Goal: Task Accomplishment & Management: Manage account settings

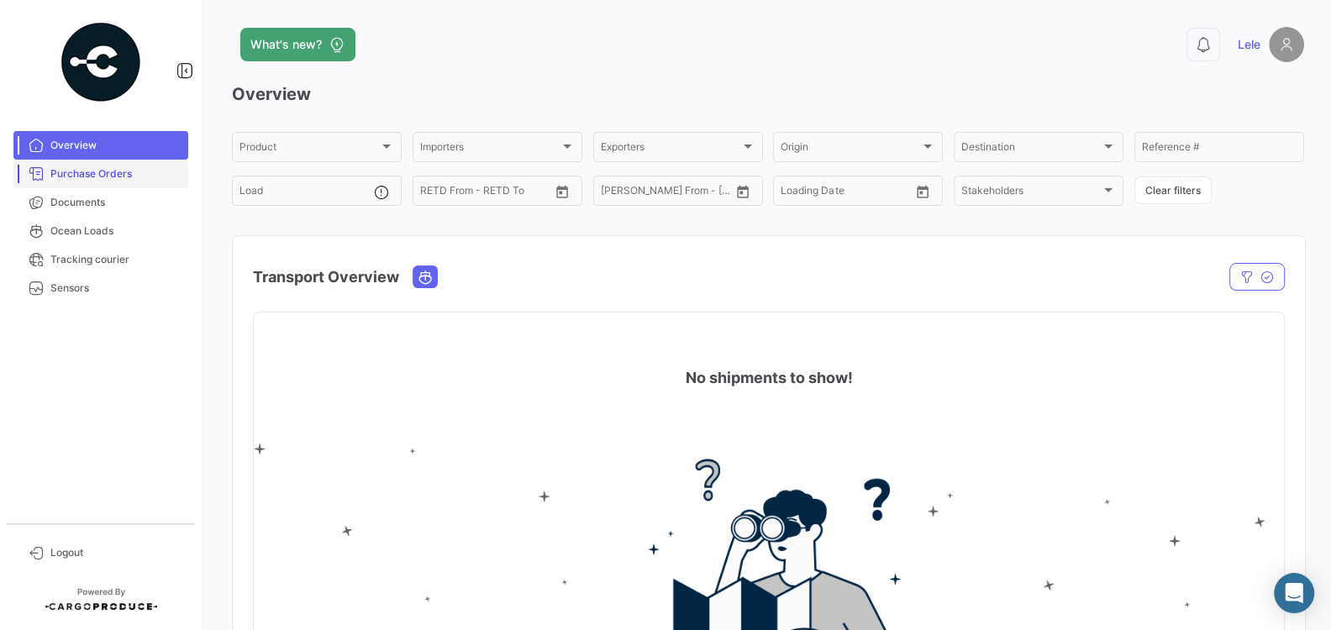
click at [106, 177] on span "Purchase Orders" at bounding box center [115, 173] width 131 height 15
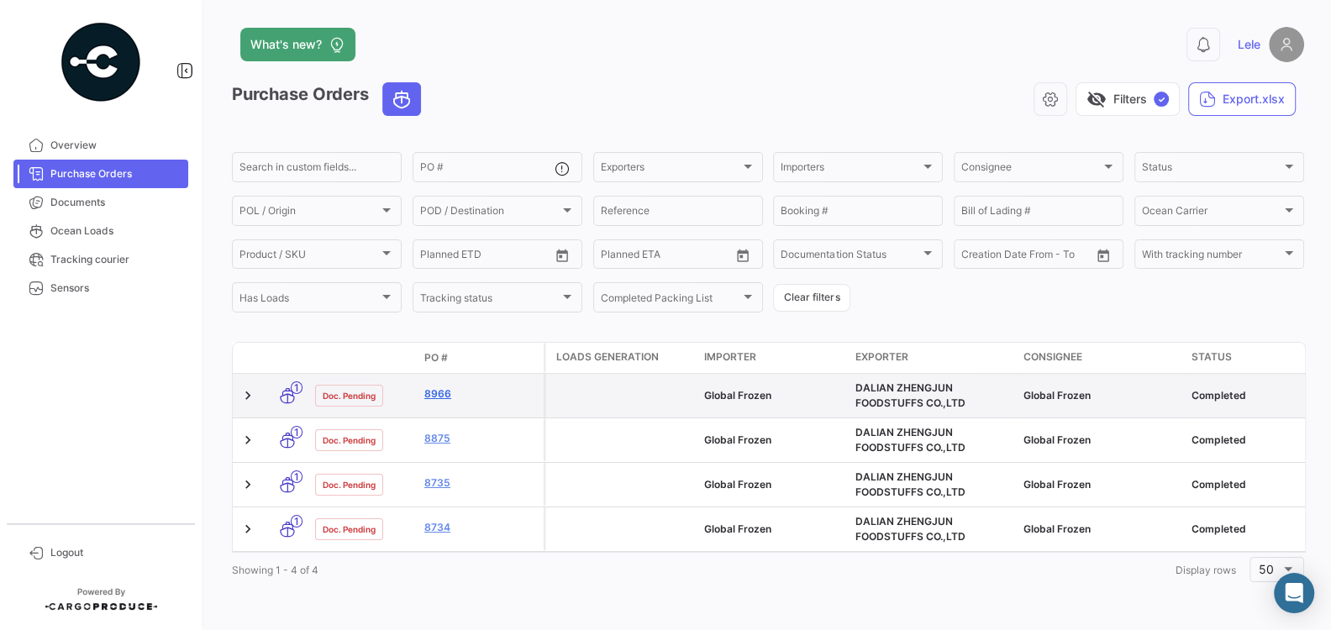
click at [445, 391] on link "8966" at bounding box center [480, 393] width 113 height 15
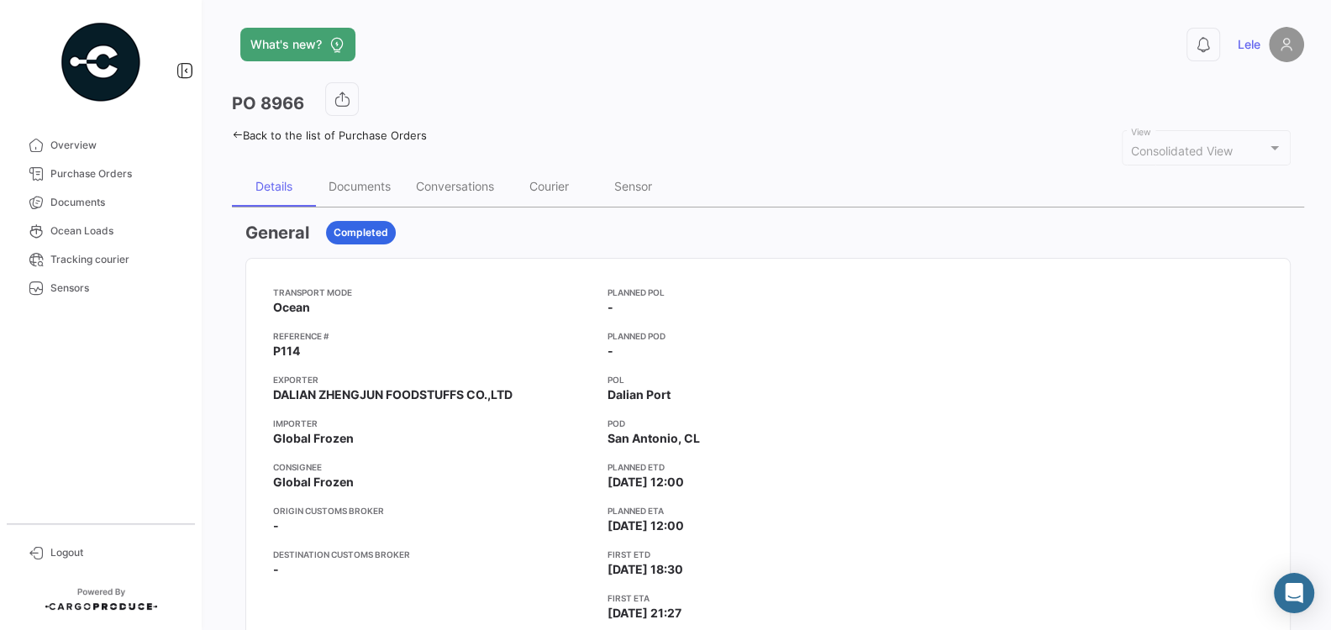
click at [433, 326] on div "Transport mode Ocean Reference # P114 Exporter DALIAN ZHENGJUN FOODSTUFFS CO.,L…" at bounding box center [433, 504] width 321 height 437
click at [369, 191] on div "Documents" at bounding box center [359, 186] width 62 height 14
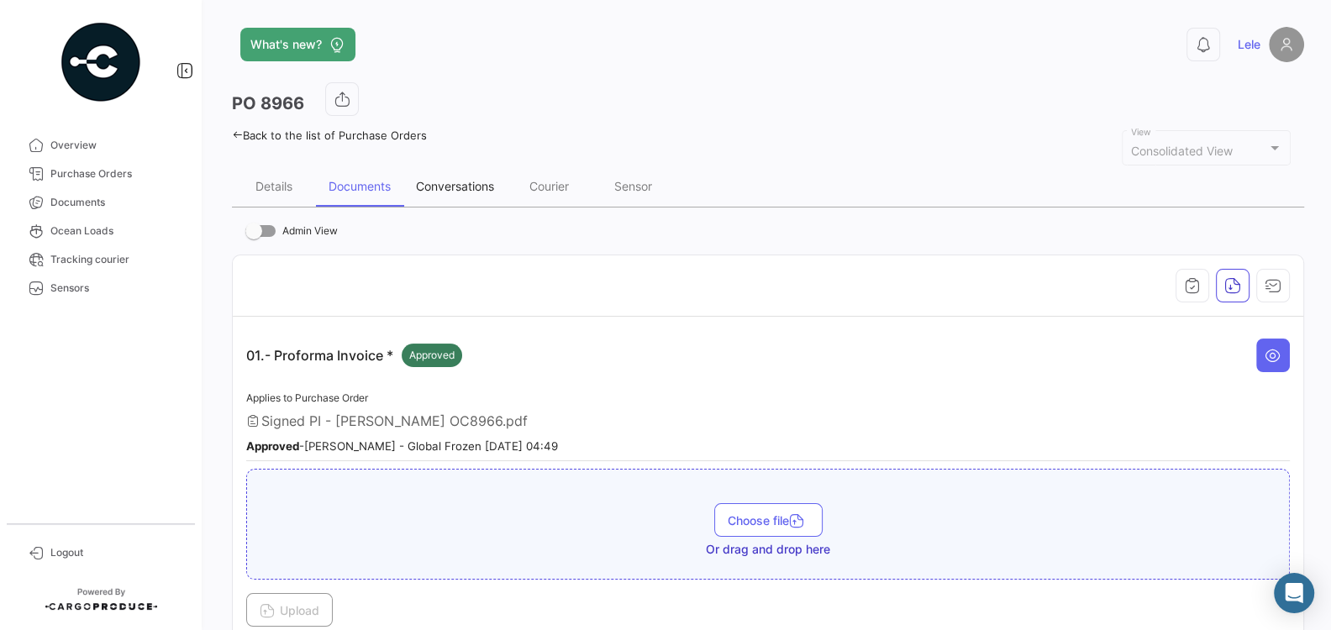
click at [466, 190] on div "Conversations" at bounding box center [455, 186] width 78 height 14
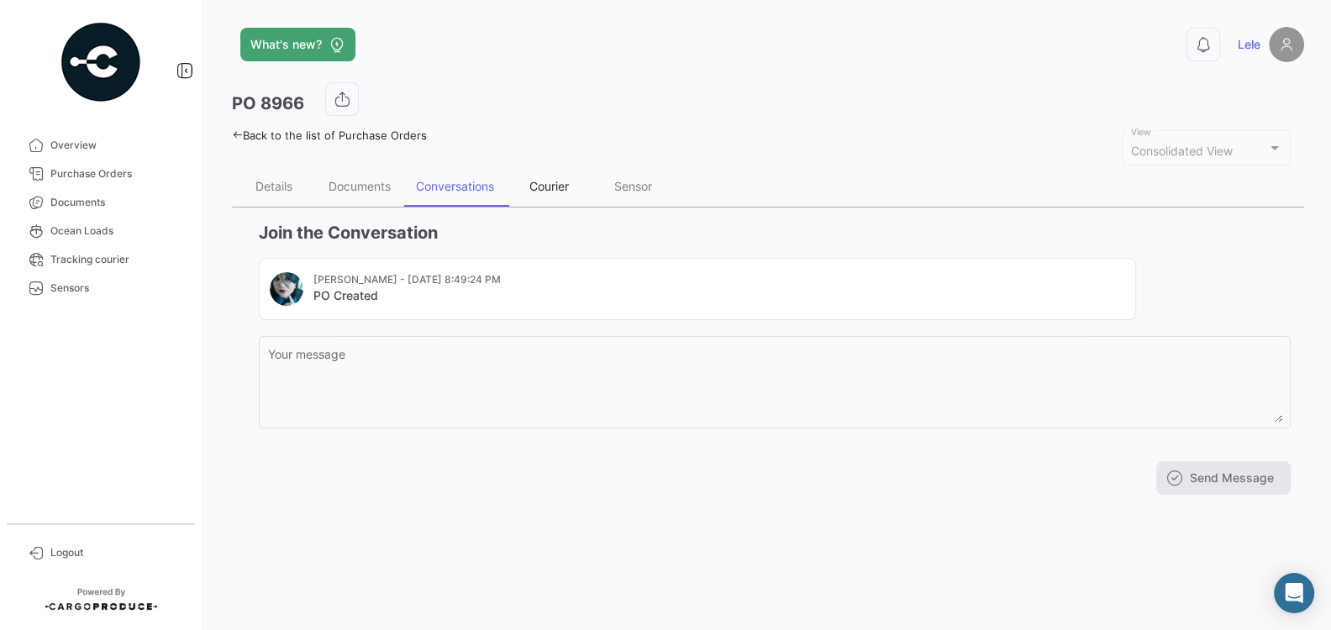
click at [523, 181] on div "Courier" at bounding box center [549, 186] width 84 height 40
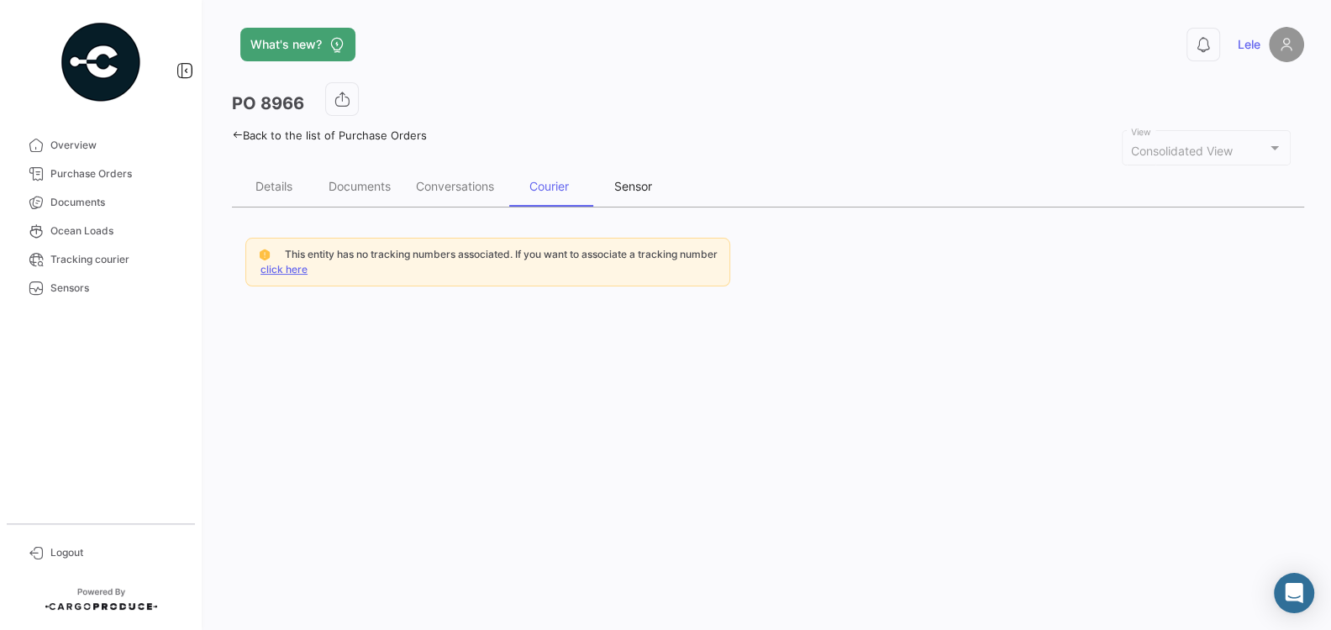
click at [634, 184] on div "Sensor" at bounding box center [633, 186] width 38 height 14
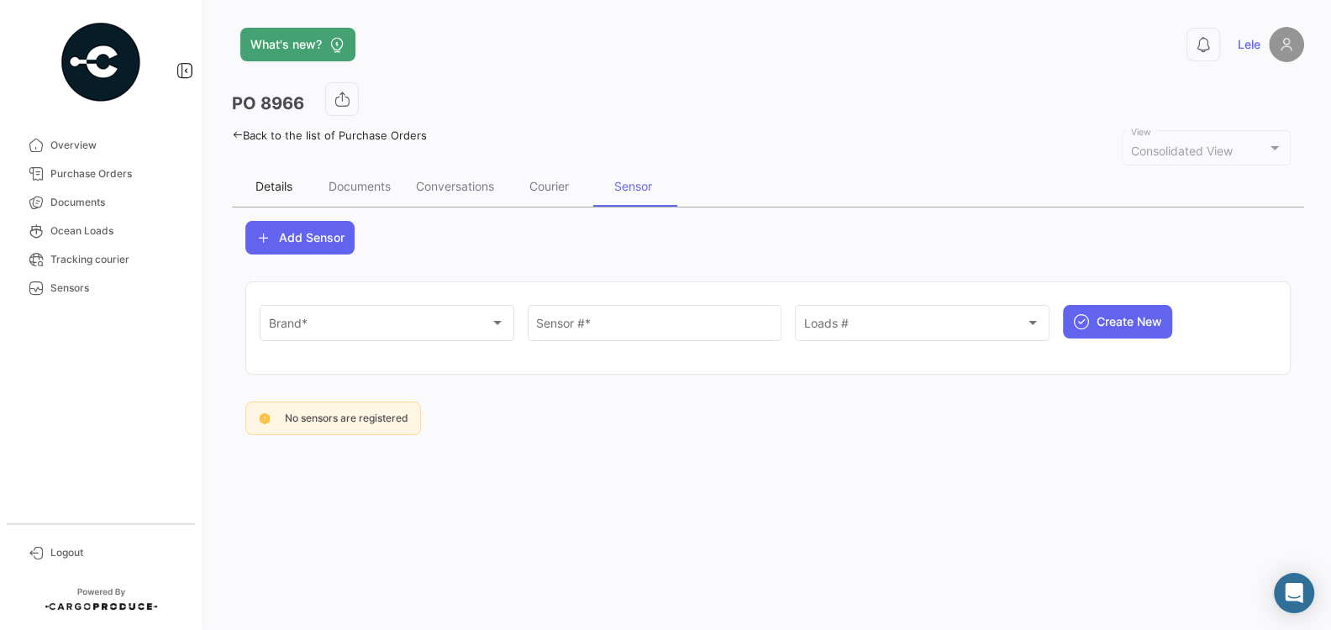
click at [278, 186] on div "Details" at bounding box center [273, 186] width 37 height 14
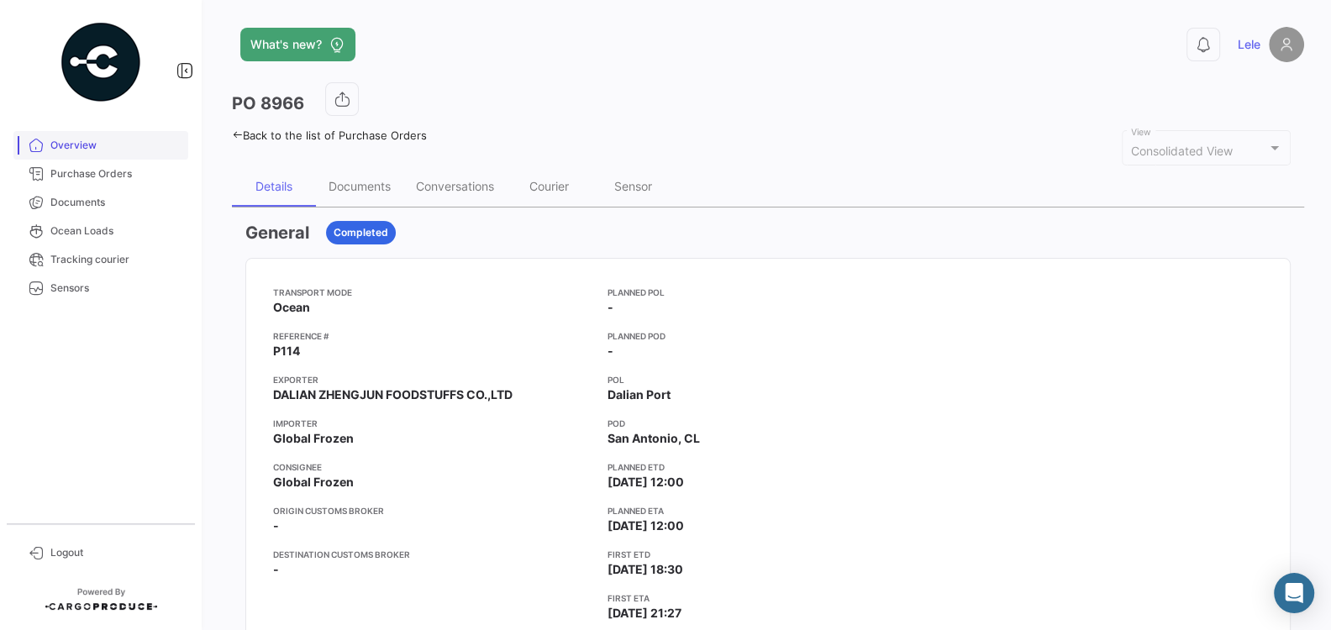
click at [113, 155] on link "Overview" at bounding box center [100, 145] width 175 height 29
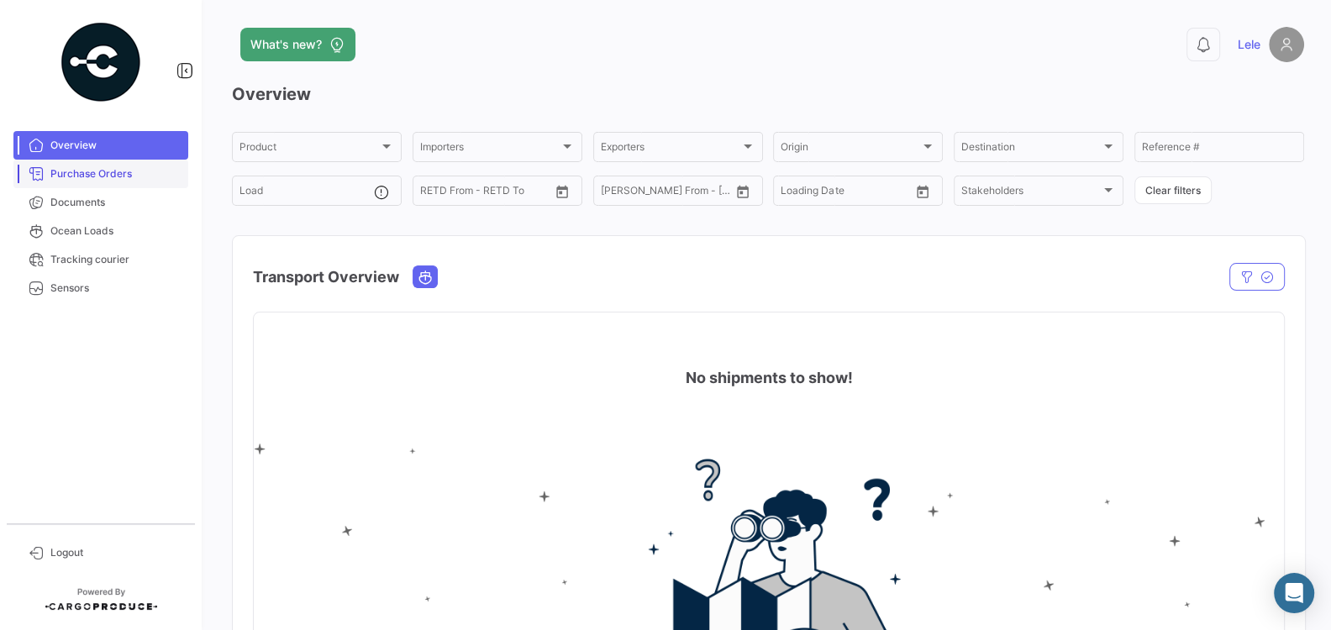
click at [113, 177] on span "Purchase Orders" at bounding box center [115, 173] width 131 height 15
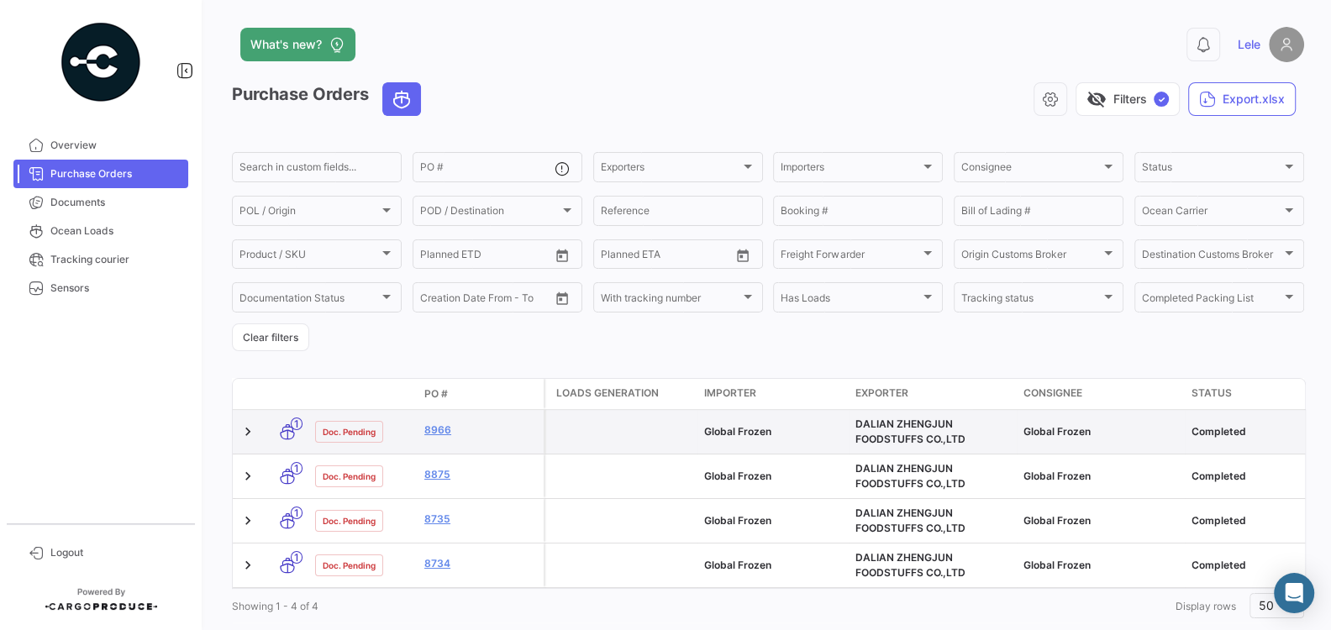
click at [292, 438] on icon at bounding box center [287, 431] width 17 height 35
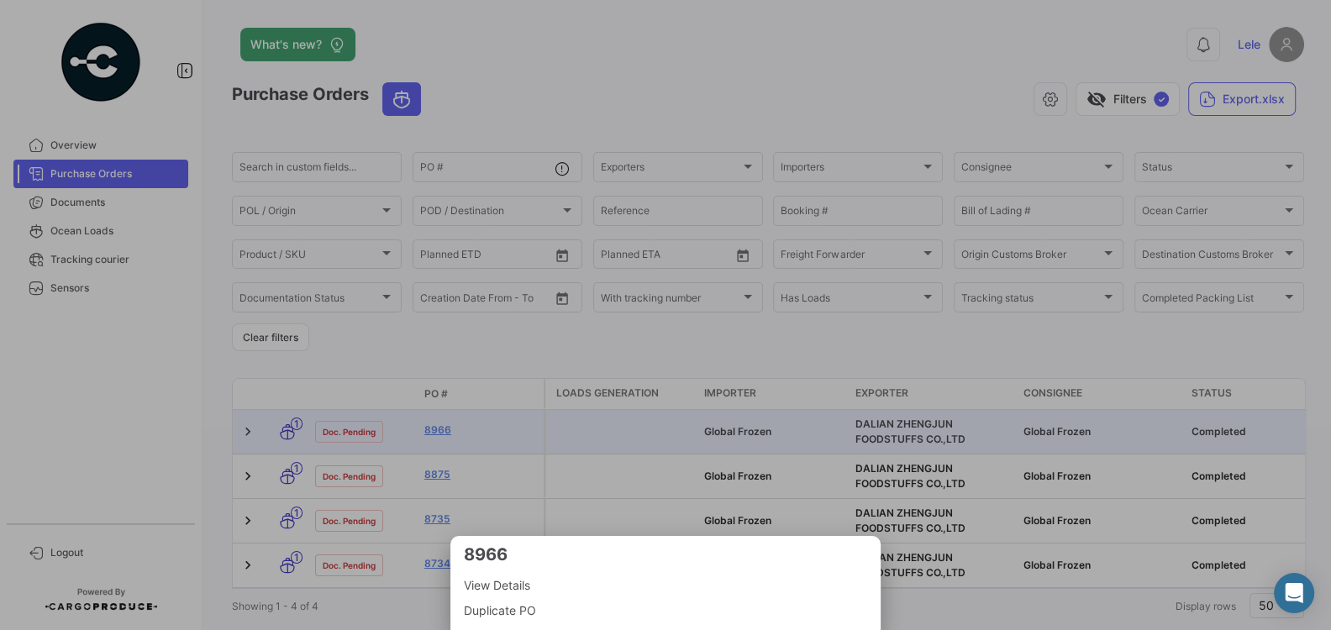
click at [292, 438] on div at bounding box center [665, 315] width 1331 height 630
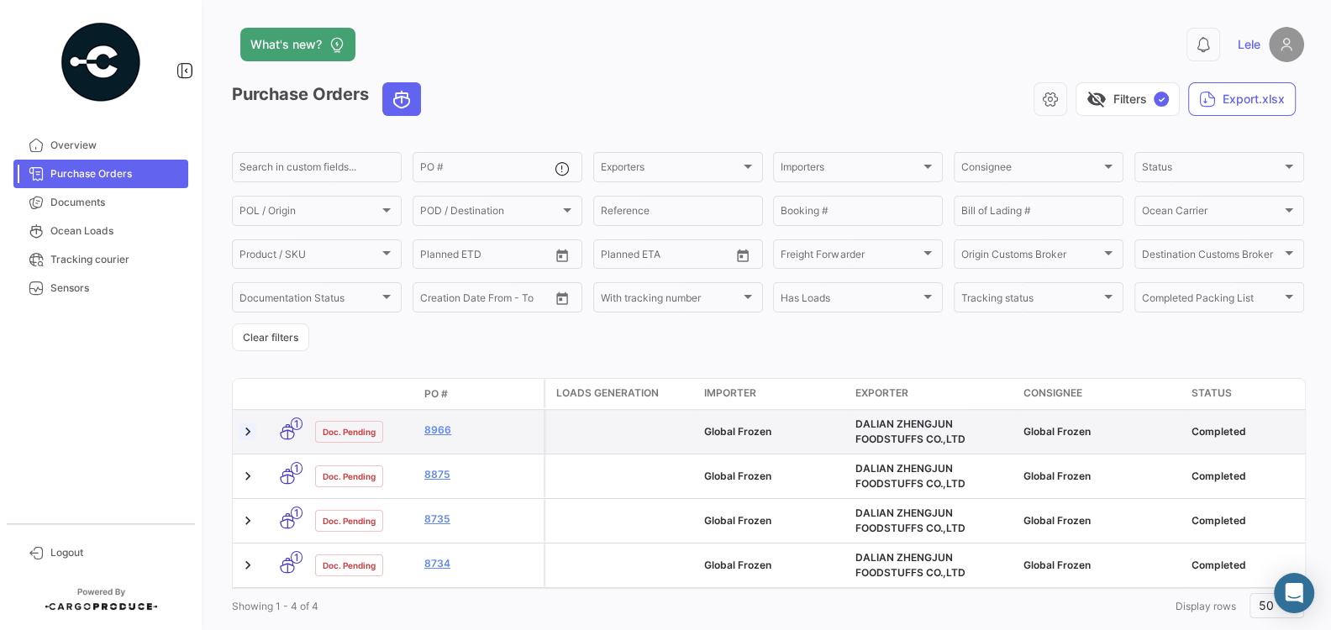
click at [247, 433] on link at bounding box center [247, 431] width 17 height 17
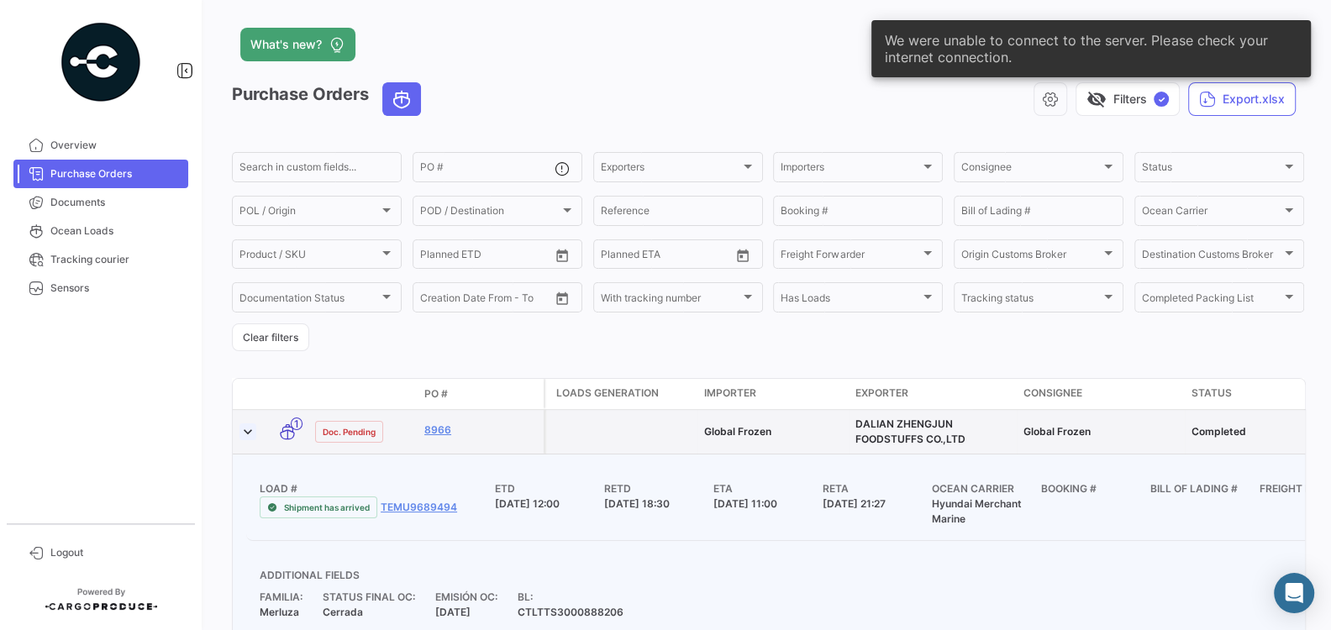
click at [247, 433] on link at bounding box center [247, 431] width 17 height 17
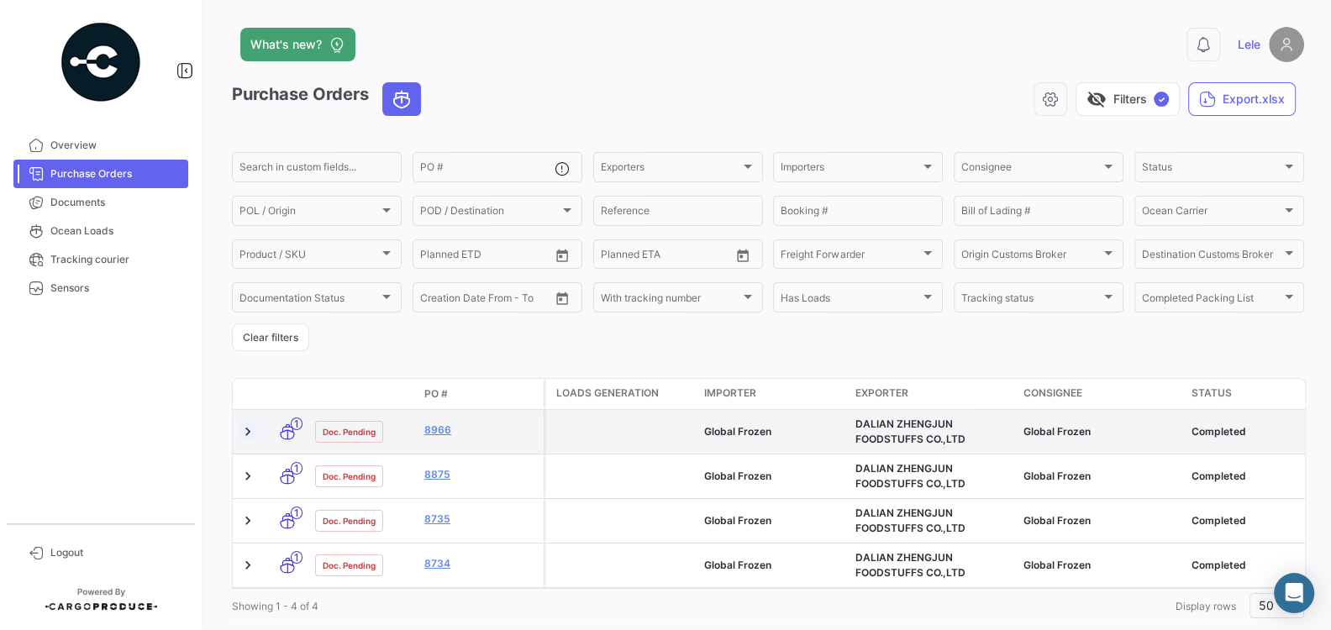
click at [247, 433] on link at bounding box center [247, 431] width 17 height 17
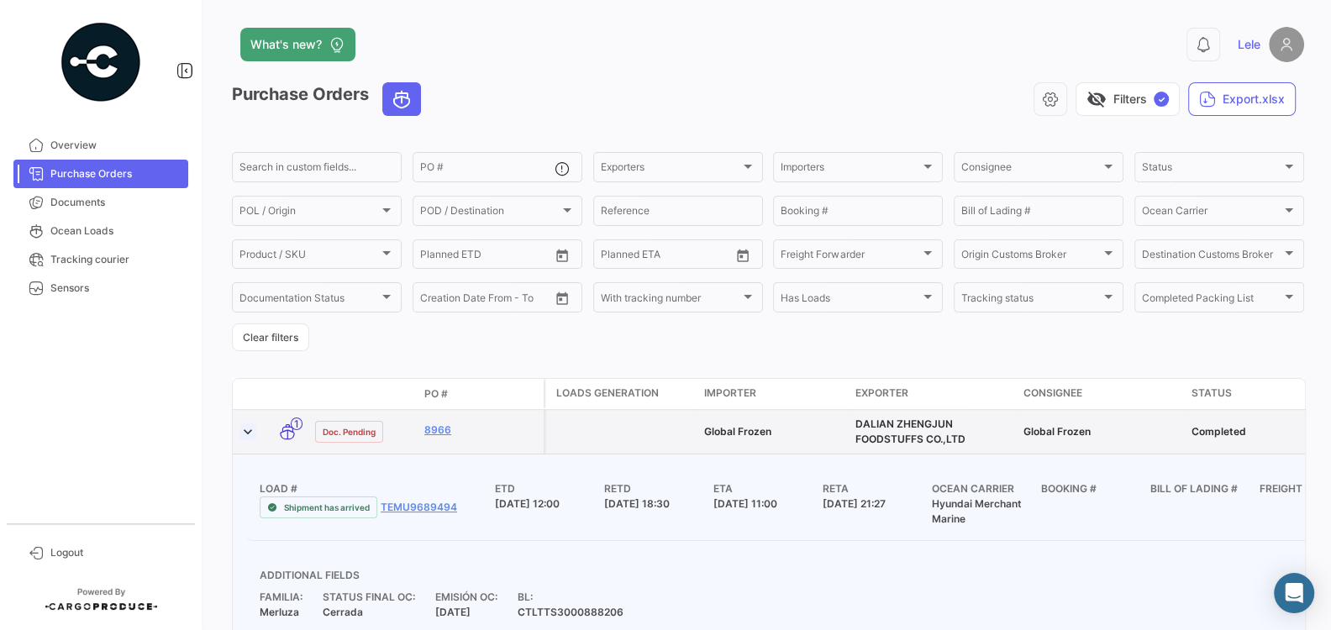
click at [247, 433] on link at bounding box center [247, 431] width 17 height 17
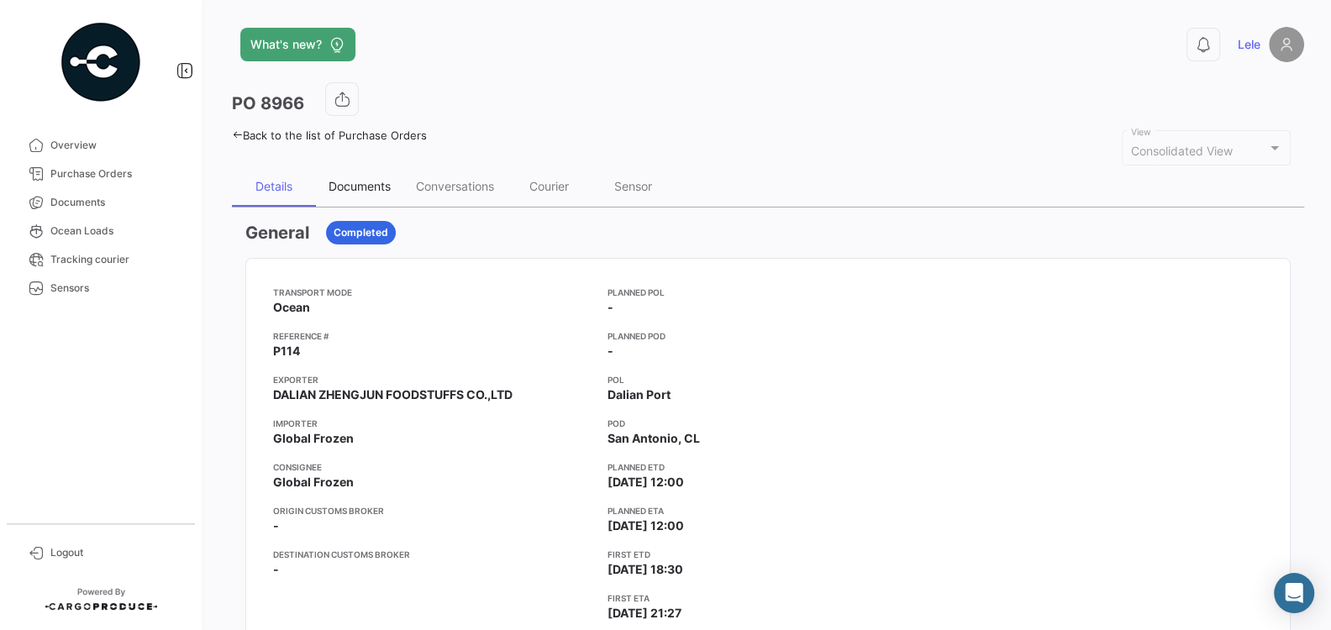
click at [381, 191] on div "Documents" at bounding box center [359, 186] width 62 height 14
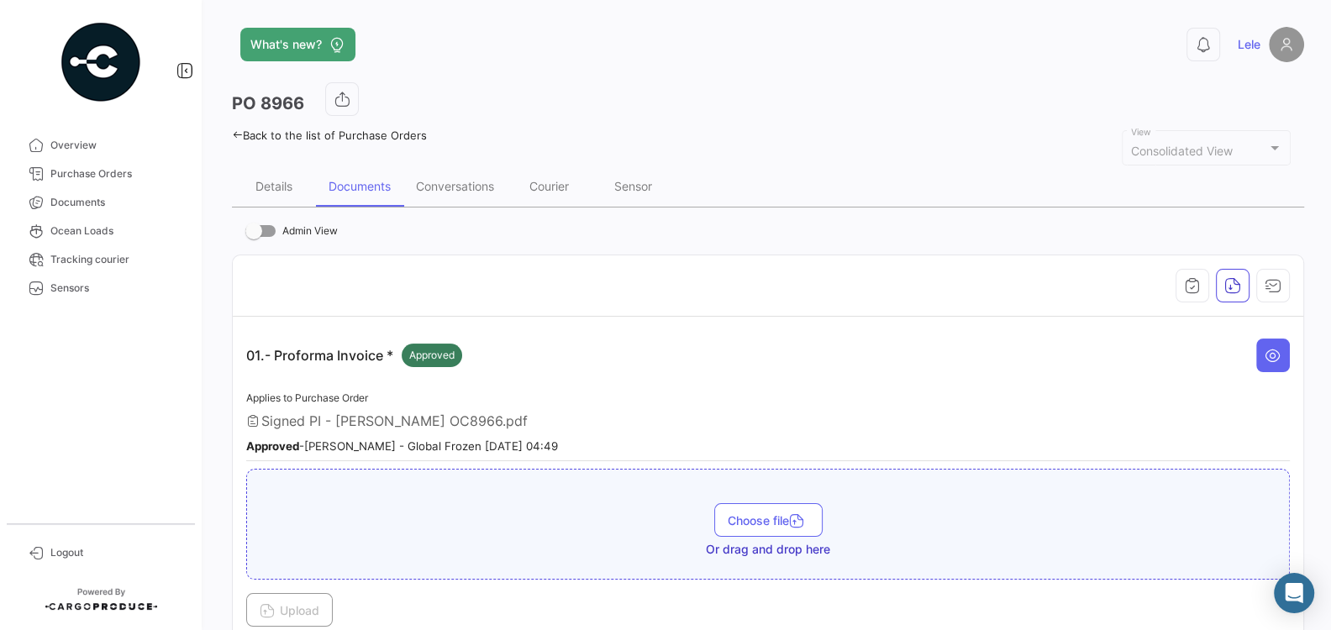
click at [662, 437] on div "Approved - [PERSON_NAME] - Global Frozen [DATE] 04:49" at bounding box center [767, 445] width 1043 height 17
click at [438, 179] on div "Conversations" at bounding box center [455, 186] width 78 height 14
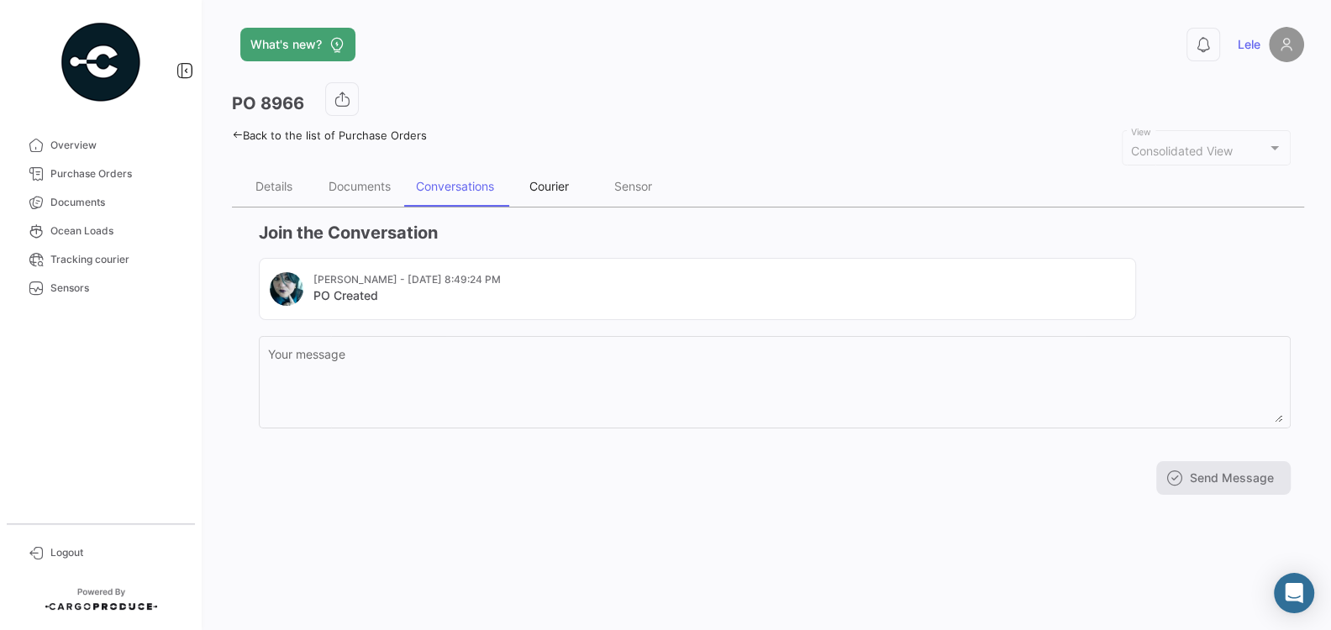
click at [568, 179] on div "Courier" at bounding box center [548, 186] width 39 height 14
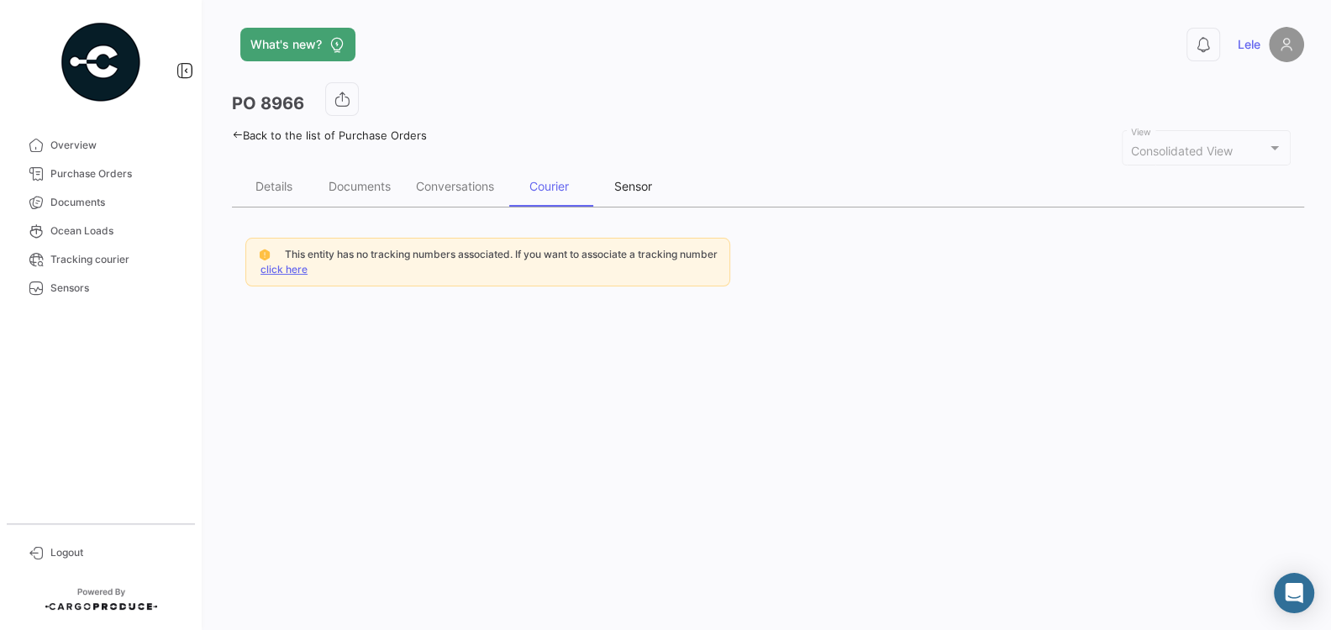
click at [634, 182] on div "Sensor" at bounding box center [633, 186] width 38 height 14
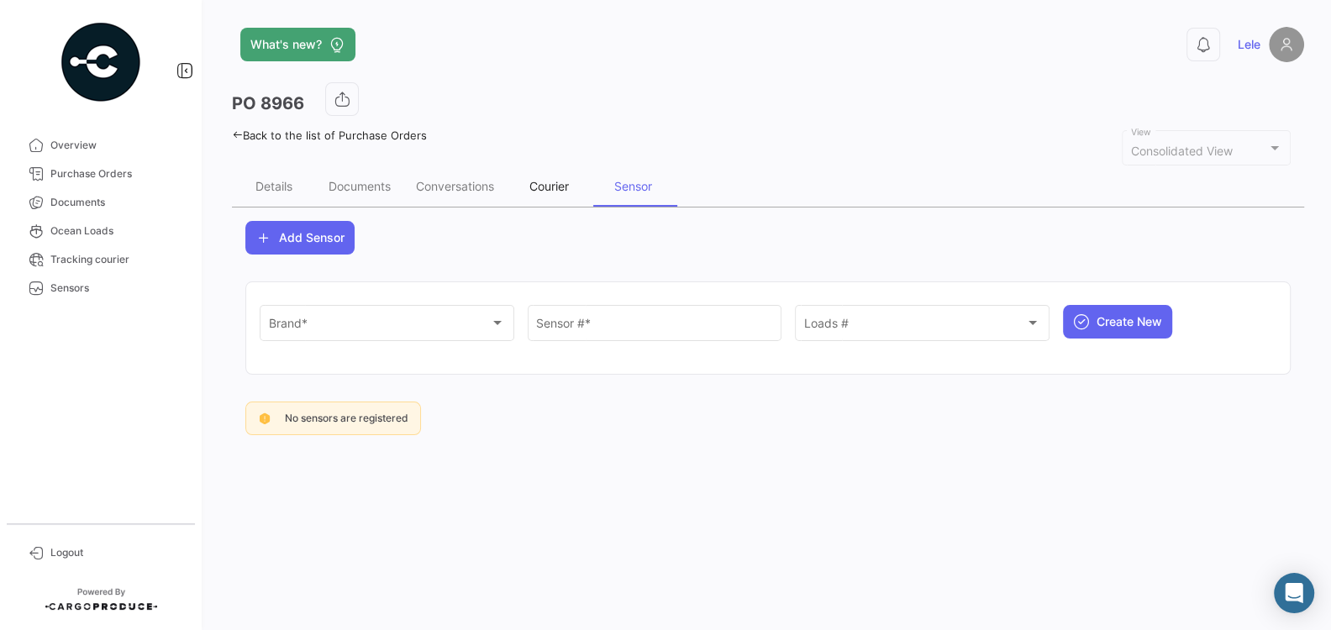
click at [540, 182] on div "Courier" at bounding box center [548, 186] width 39 height 14
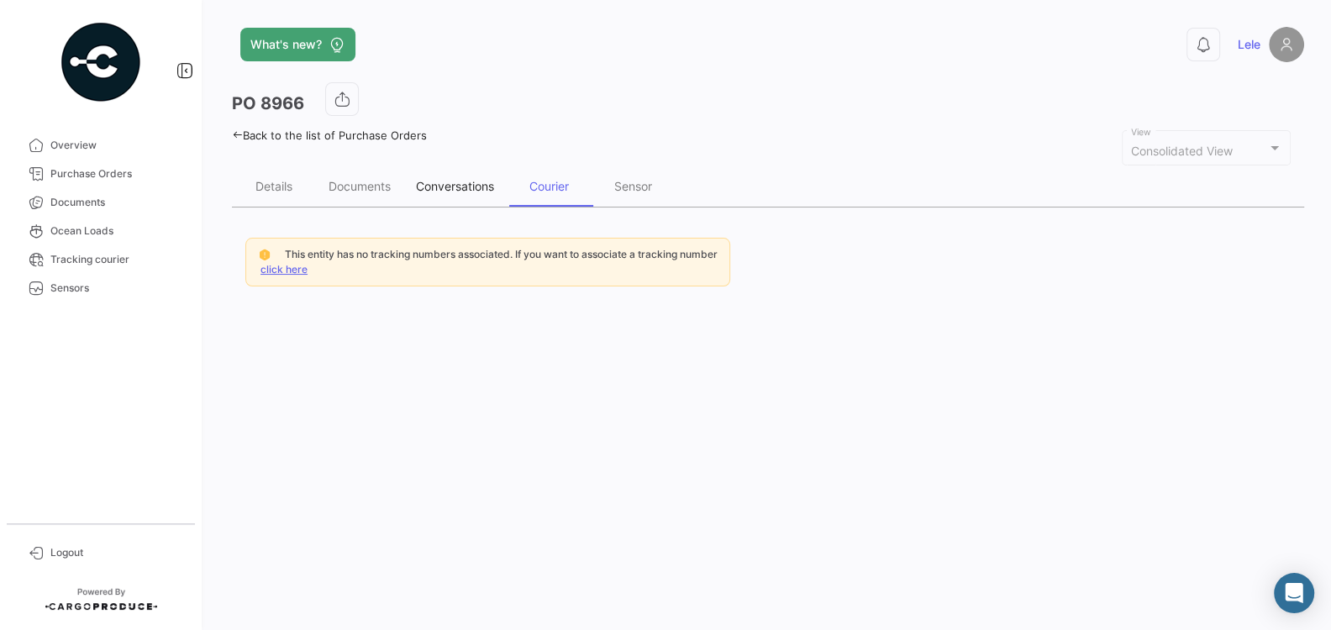
click at [475, 186] on div "Conversations" at bounding box center [455, 186] width 78 height 14
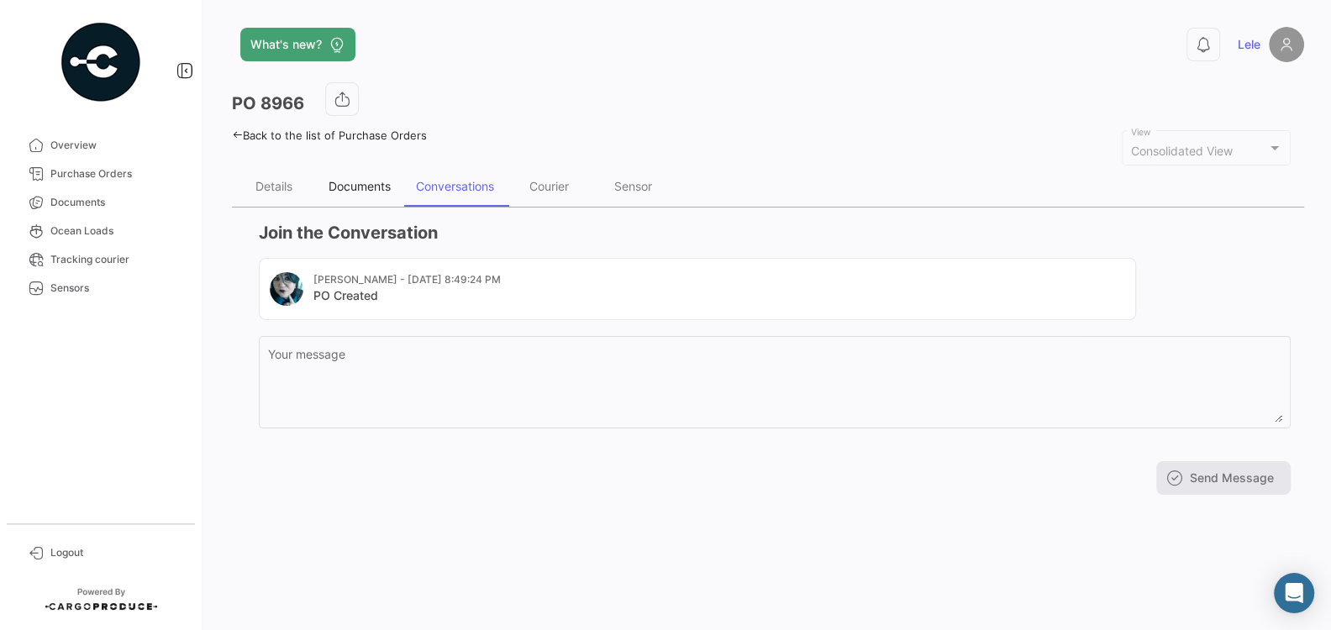
click at [350, 181] on div "Documents" at bounding box center [359, 186] width 62 height 14
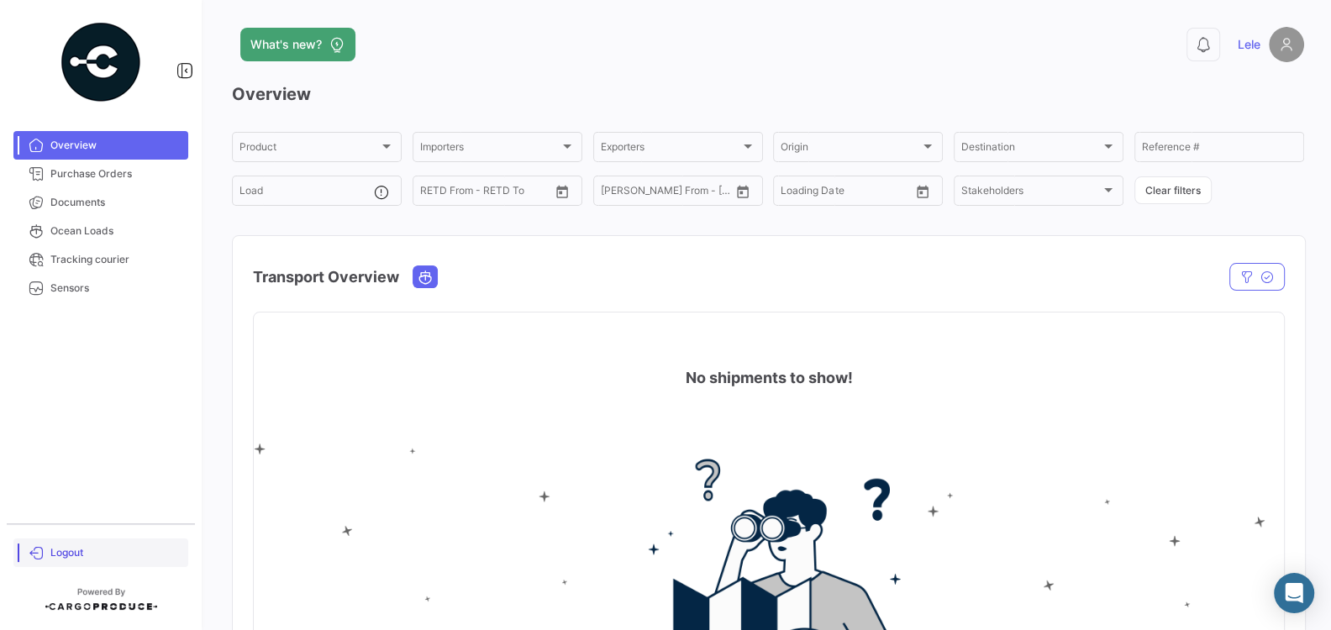
click at [67, 554] on span "Logout" at bounding box center [115, 552] width 131 height 15
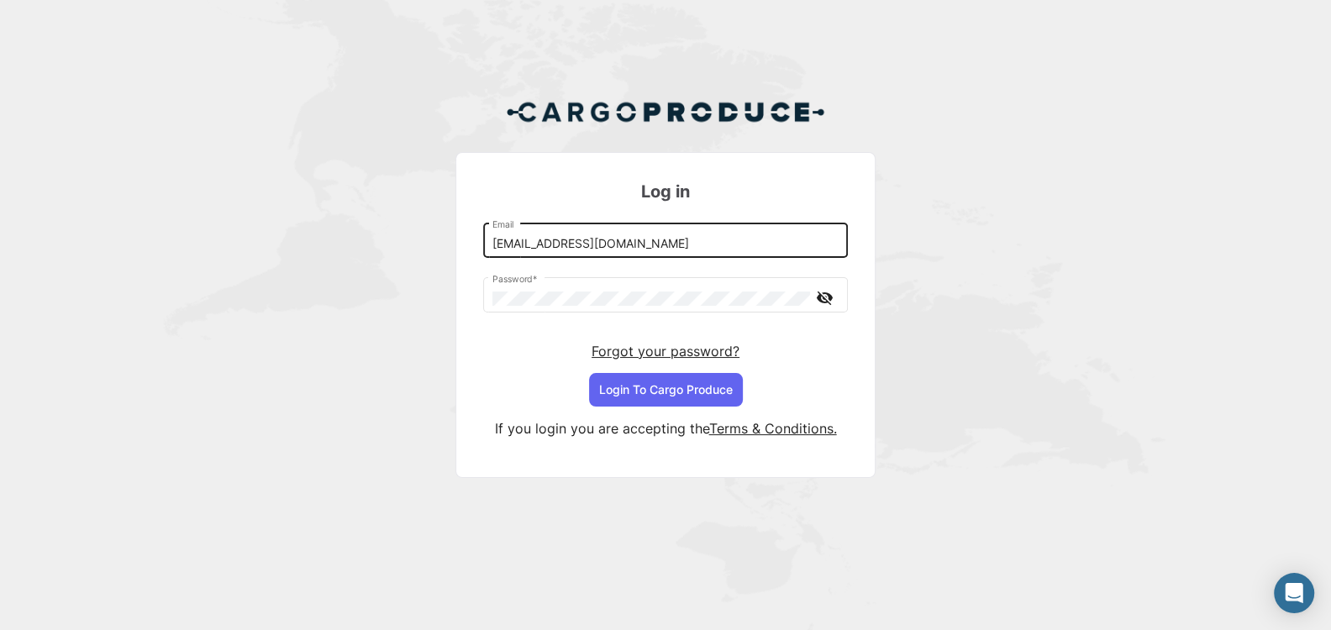
click at [680, 235] on div "[EMAIL_ADDRESS][DOMAIN_NAME] Email" at bounding box center [665, 239] width 347 height 39
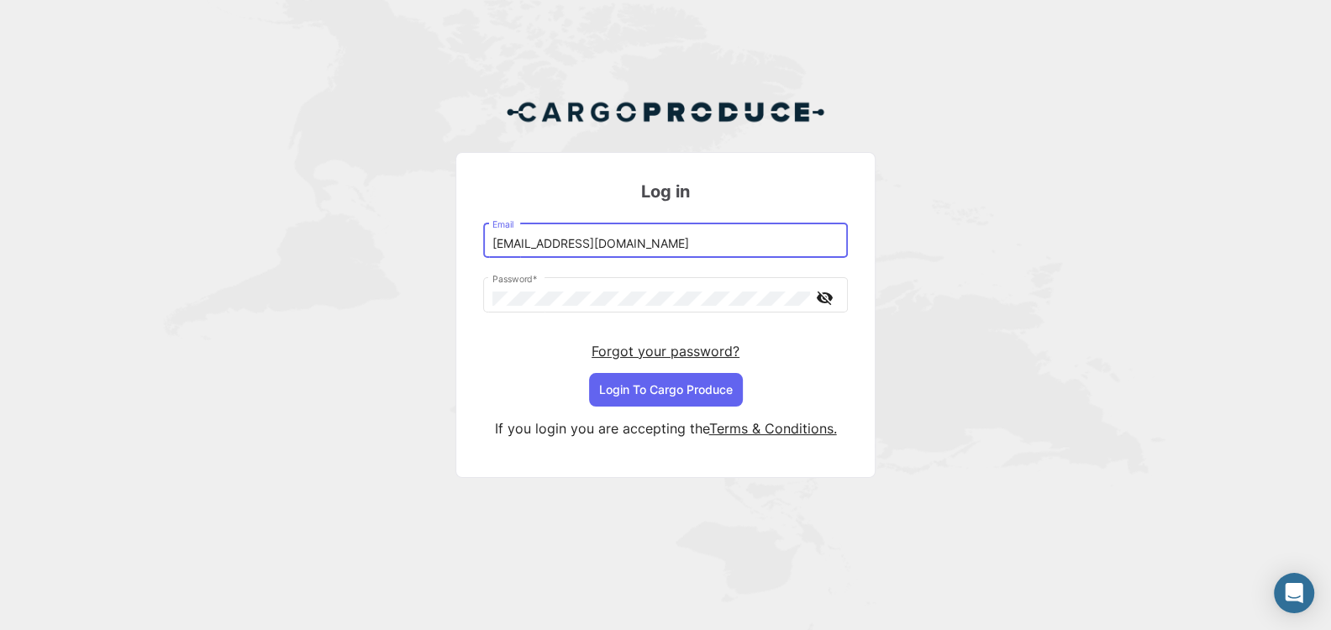
click at [664, 248] on input "[EMAIL_ADDRESS][DOMAIN_NAME]" at bounding box center [665, 244] width 347 height 14
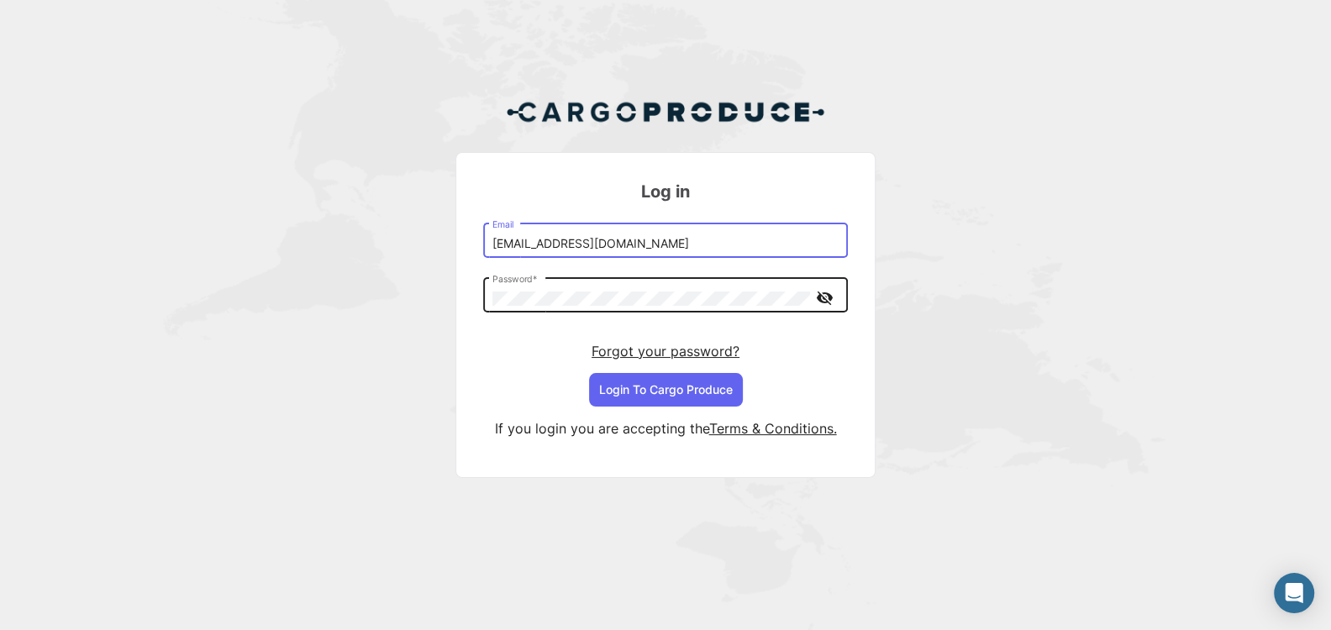
type input "[EMAIL_ADDRESS][DOMAIN_NAME]"
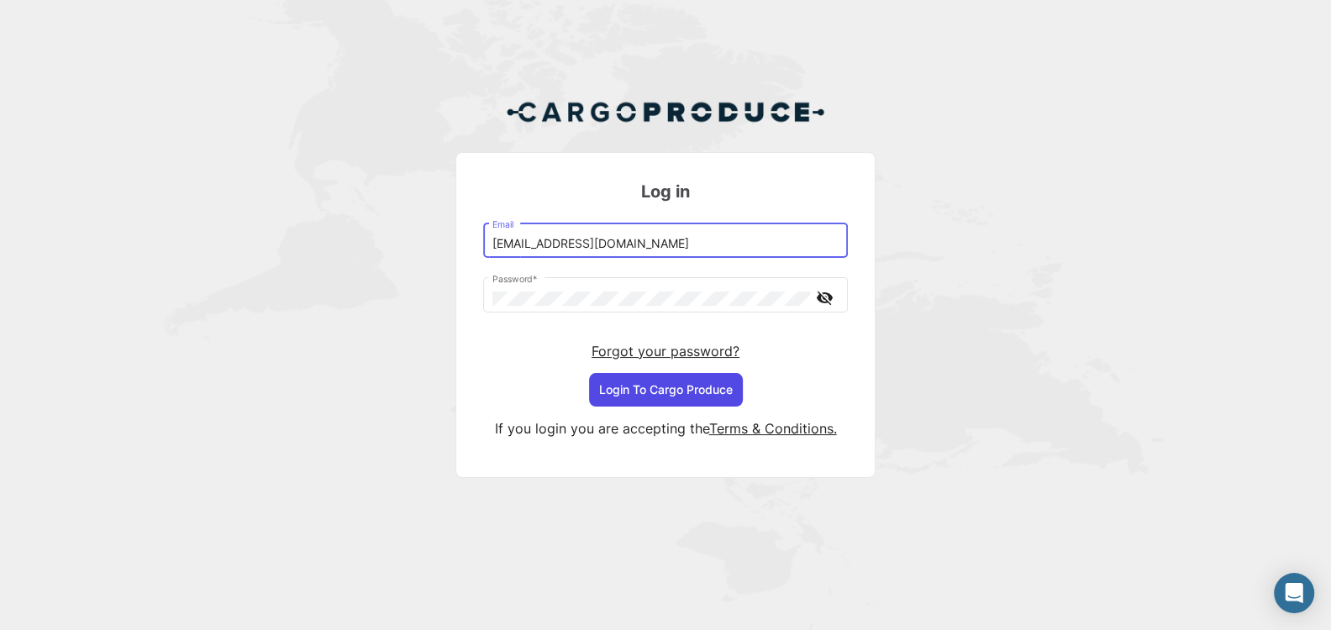
click at [680, 391] on button "Login To Cargo Produce" at bounding box center [666, 390] width 154 height 34
